Goal: Ask a question

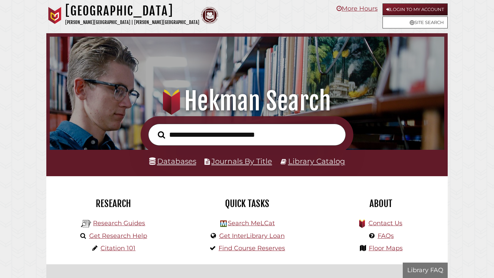
scroll to position [130, 391]
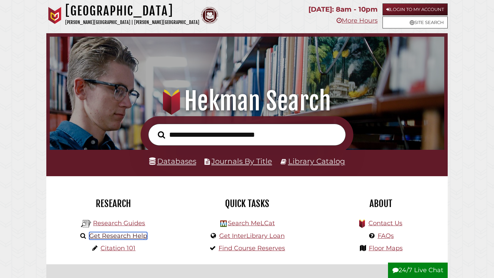
click at [116, 237] on link "Get Research Help" at bounding box center [118, 236] width 58 height 8
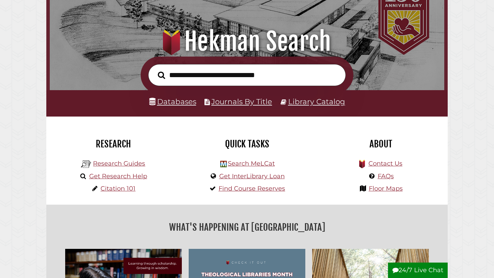
scroll to position [59, 0]
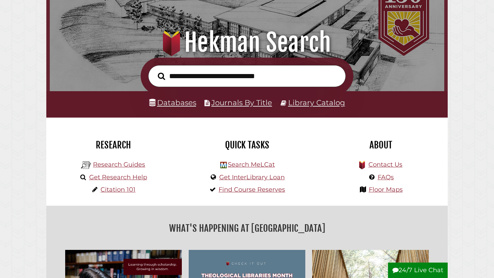
click at [219, 79] on input "text" at bounding box center [246, 76] width 197 height 22
type input "**********"
click at [154, 71] on button "Search" at bounding box center [161, 76] width 14 height 11
